Goal: Transaction & Acquisition: Register for event/course

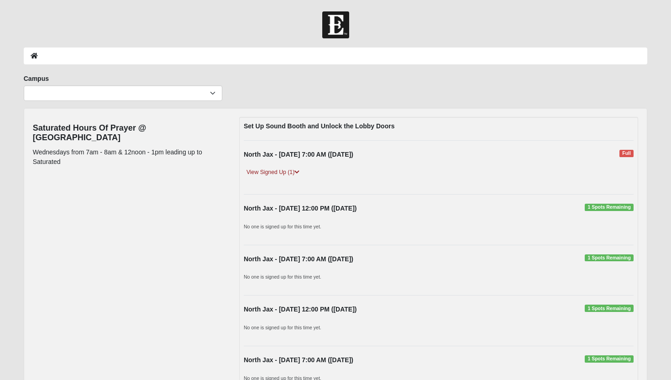
click at [598, 205] on span "1 Spots Remaining" at bounding box center [609, 207] width 49 height 7
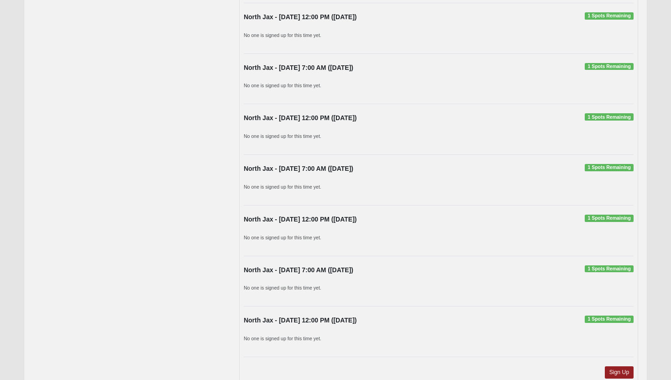
scroll to position [254, 0]
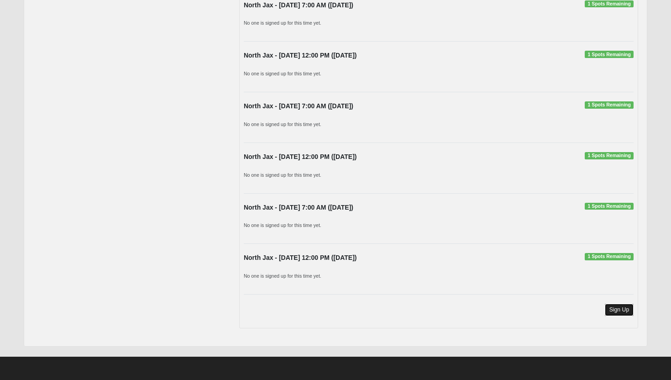
click at [623, 308] on link "Sign Up" at bounding box center [619, 310] width 29 height 12
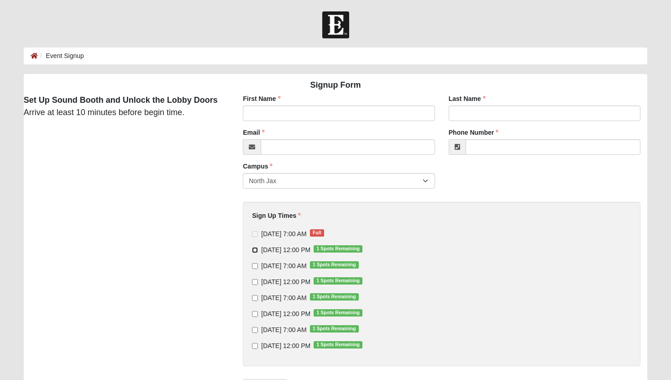
click at [254, 250] on input "[DATE] 12:00 PM 1 Spots Remaining" at bounding box center [255, 250] width 6 height 6
checkbox input "true"
click at [283, 112] on input "First Name" at bounding box center [339, 114] width 192 height 16
type input "Jeremy"
type input "Higdon"
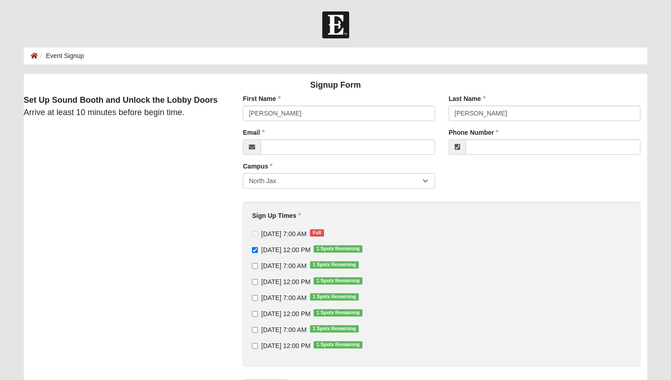
type input "jerhigdon@gmail.com"
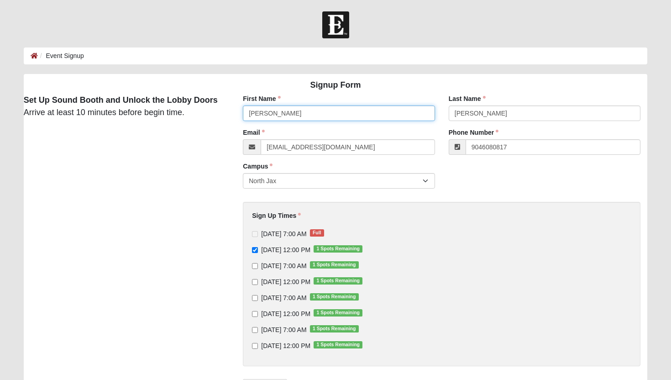
type input "(904) 608-0817"
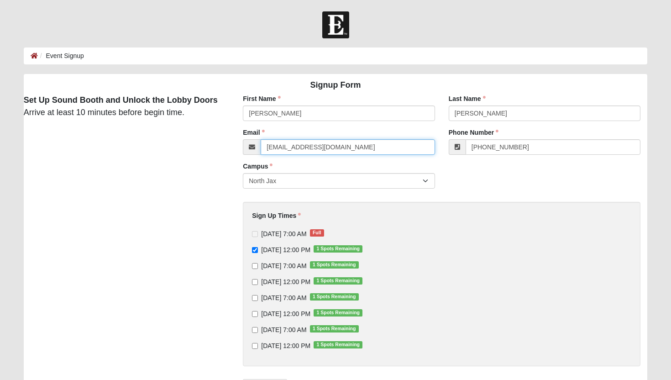
click at [332, 146] on input "jerhigdon@gmail.com" at bounding box center [348, 147] width 174 height 16
drag, startPoint x: 332, startPoint y: 146, endPoint x: 285, endPoint y: 144, distance: 46.6
click at [285, 145] on input "jerhigdon@gmail.com" at bounding box center [348, 147] width 174 height 16
type input "h"
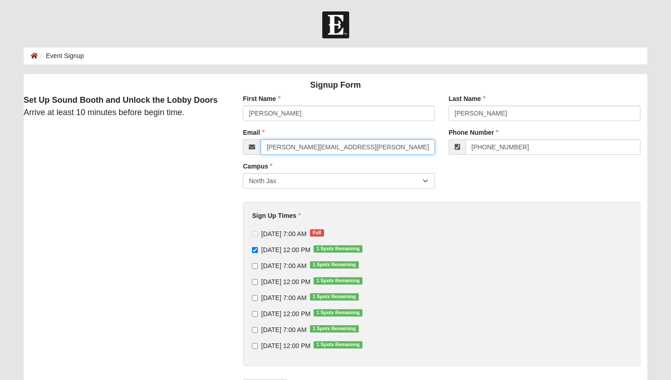
type input "jeremy.higdon@coe22.com"
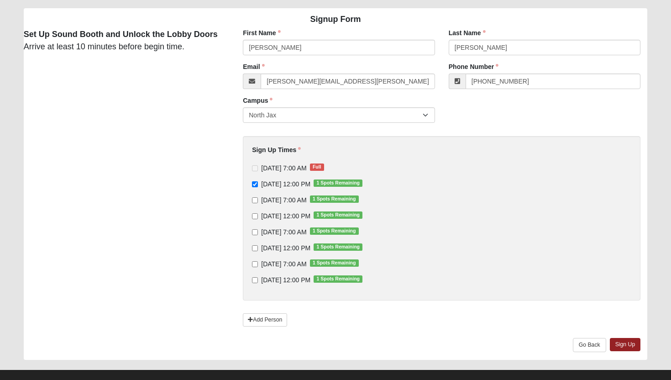
scroll to position [74, 0]
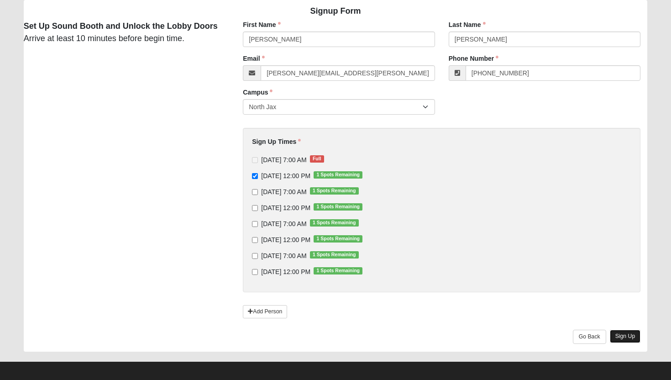
click at [624, 336] on link "Sign Up" at bounding box center [625, 336] width 31 height 13
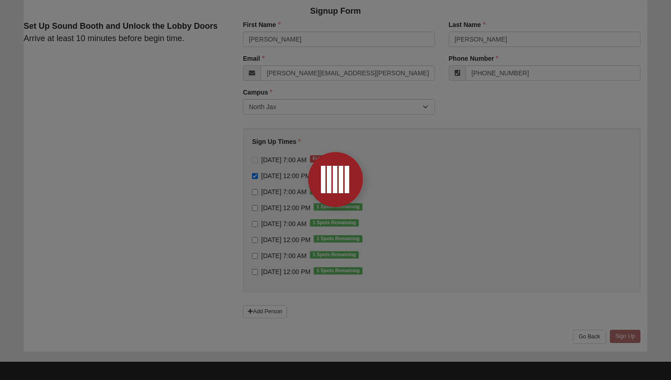
scroll to position [0, 0]
